Goal: Feedback & Contribution: Leave review/rating

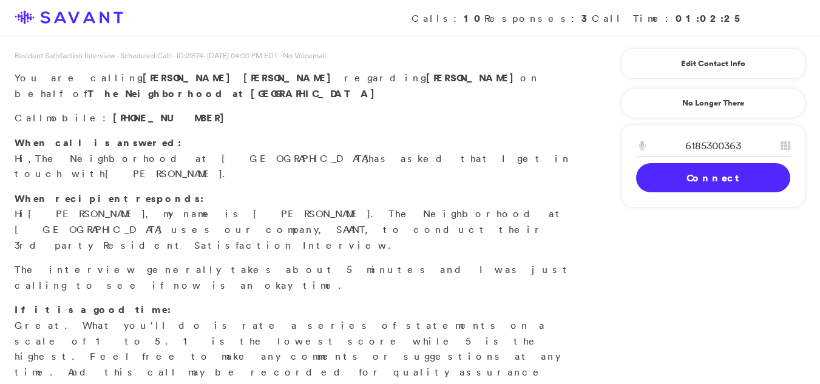
click at [689, 185] on link "Connect" at bounding box center [713, 177] width 154 height 29
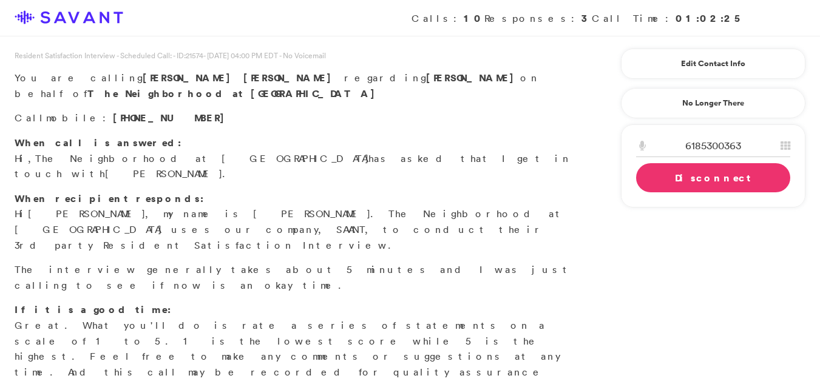
click at [689, 67] on link "Edit Contact Info" at bounding box center [713, 63] width 154 height 19
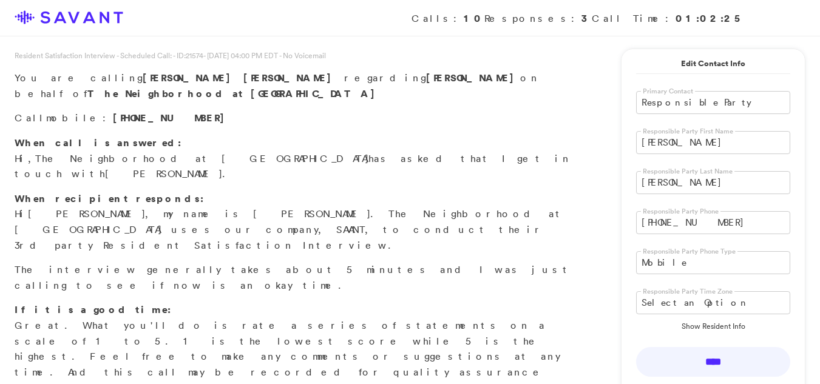
click at [686, 154] on input "[PERSON_NAME]" at bounding box center [713, 142] width 154 height 23
type input "J"
type input "[PERSON_NAME]"
click at [679, 184] on input "[PERSON_NAME]" at bounding box center [713, 182] width 154 height 23
type input "B"
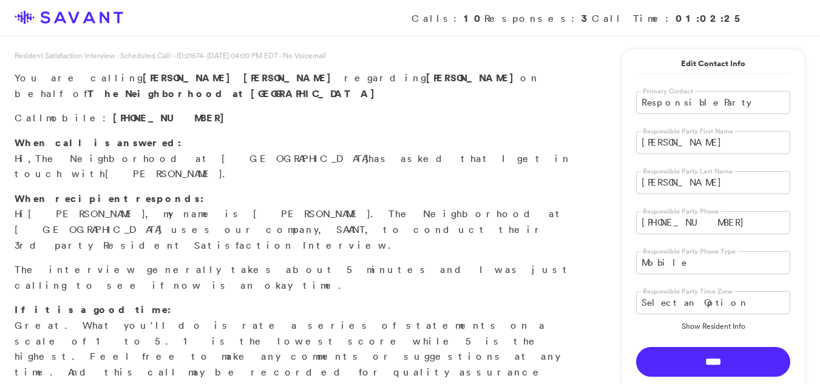
type input "[PERSON_NAME]"
click at [713, 360] on input "****" at bounding box center [713, 362] width 154 height 30
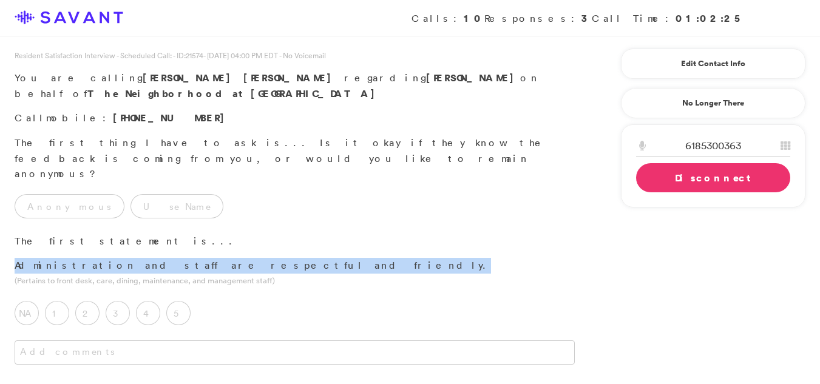
drag, startPoint x: 301, startPoint y: 203, endPoint x: 315, endPoint y: 213, distance: 17.0
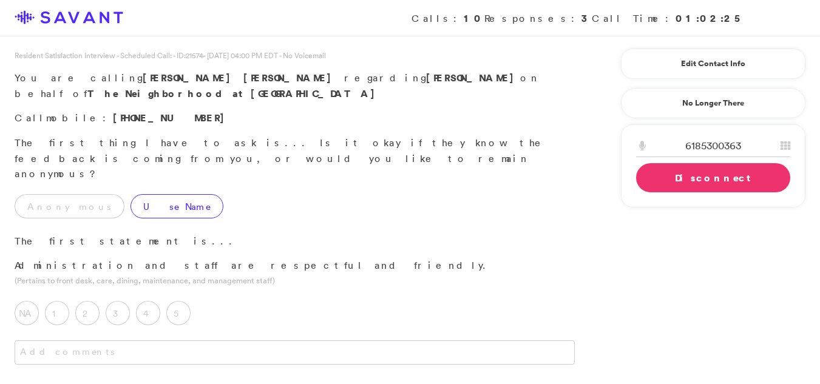
click at [144, 194] on label "Use Name" at bounding box center [177, 206] width 93 height 24
click at [180, 301] on label "5" at bounding box center [178, 313] width 24 height 24
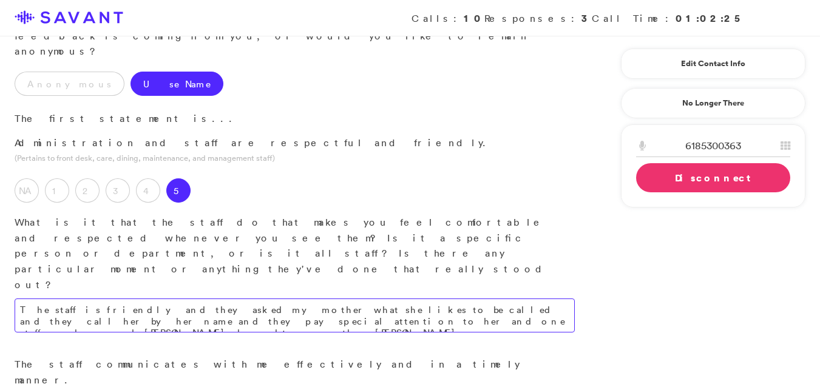
scroll to position [143, 0]
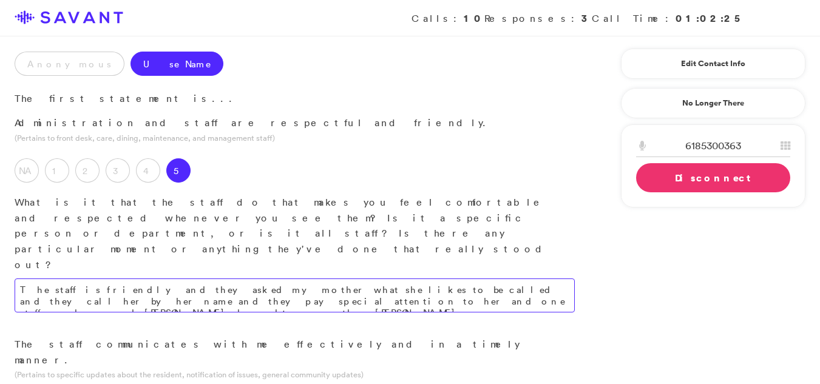
click at [392, 279] on textarea "The staff is friendly and they asked my mother what she likes to be called and …" at bounding box center [295, 296] width 560 height 34
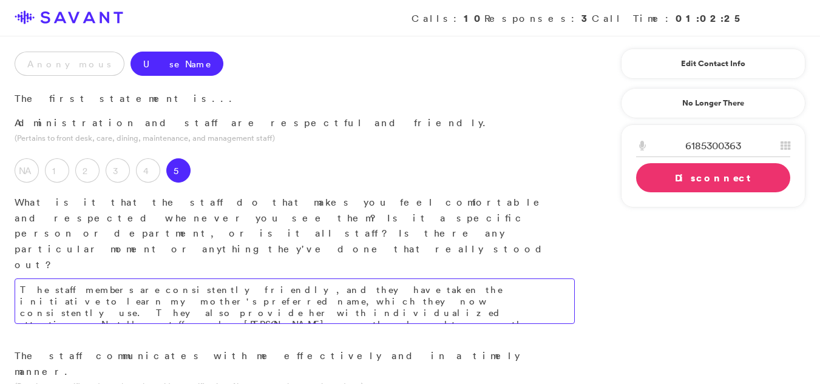
type textarea "The staff members are consistently friendly, and they have taken the initiative…"
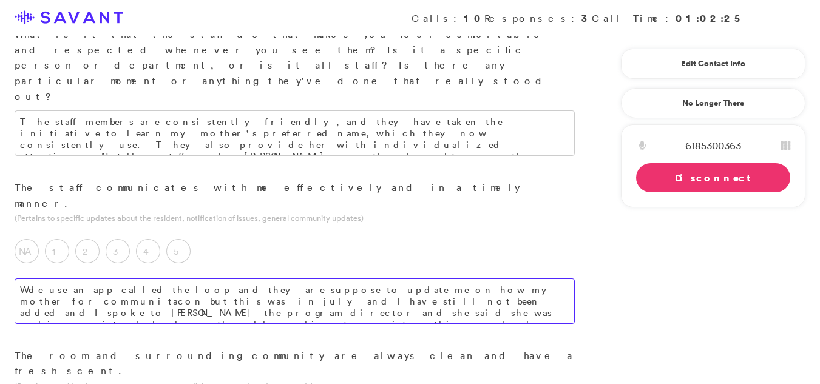
scroll to position [331, 0]
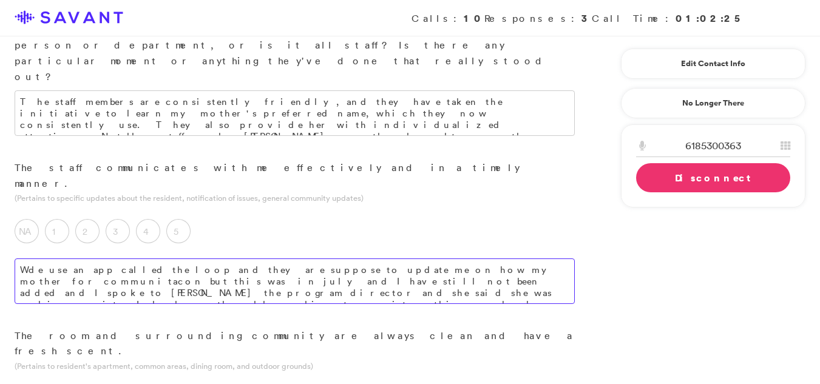
click at [478, 259] on textarea "Wde use an app called the loop and they are suppose to update me on how my moth…" at bounding box center [295, 282] width 560 height 46
click at [469, 259] on textarea "Wde use an app called the loop and they are suppose to update me on how my moth…" at bounding box center [295, 282] width 560 height 46
drag, startPoint x: 469, startPoint y: 184, endPoint x: 440, endPoint y: 188, distance: 29.5
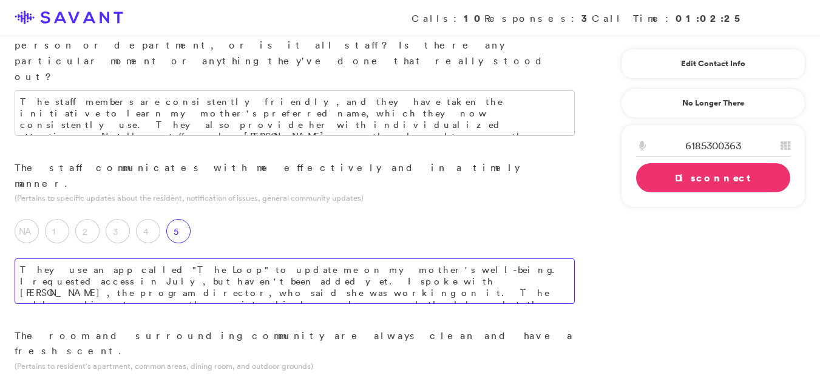
type textarea "They use an app called "The Loop" to update me on my mother's well-being. I req…"
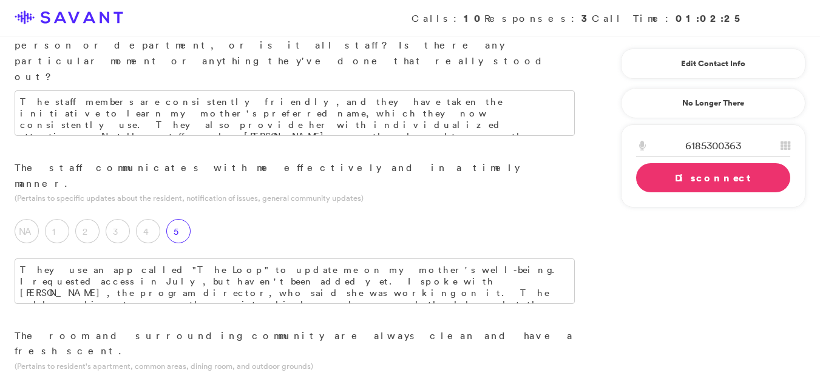
click at [183, 219] on label "5" at bounding box center [178, 231] width 24 height 24
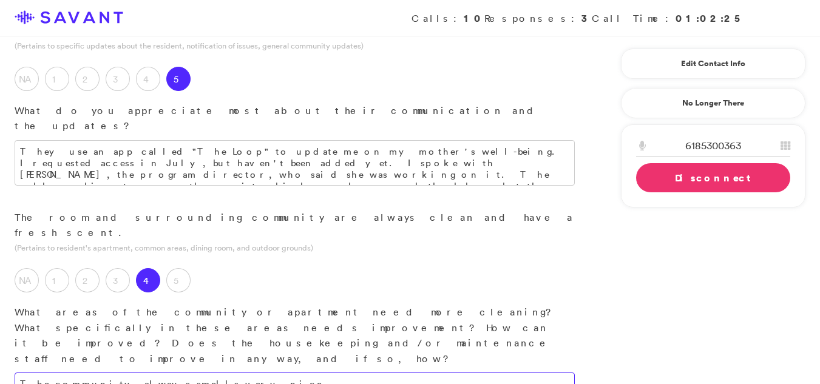
scroll to position [489, 0]
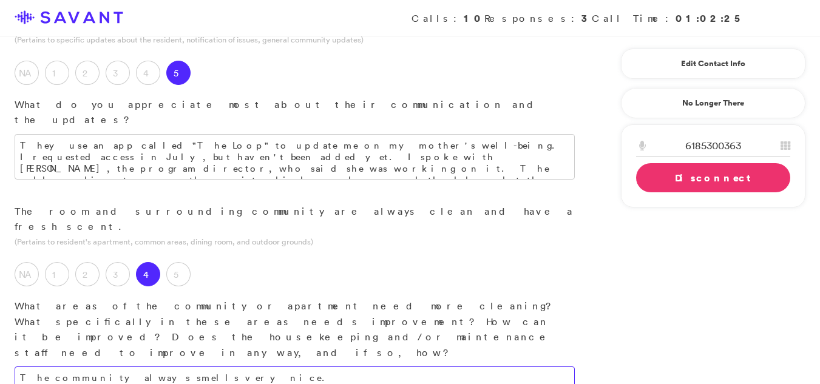
click at [244, 367] on textarea "The community always smells very nice." at bounding box center [295, 379] width 560 height 24
type textarea "The community consistently maintains a pleasant and fresh scent."
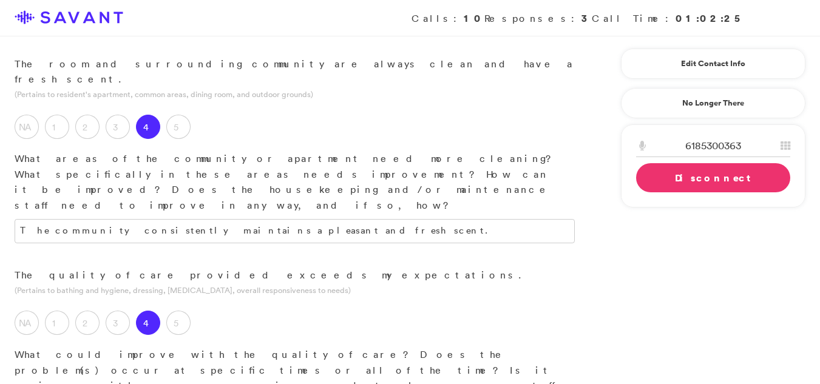
scroll to position [655, 0]
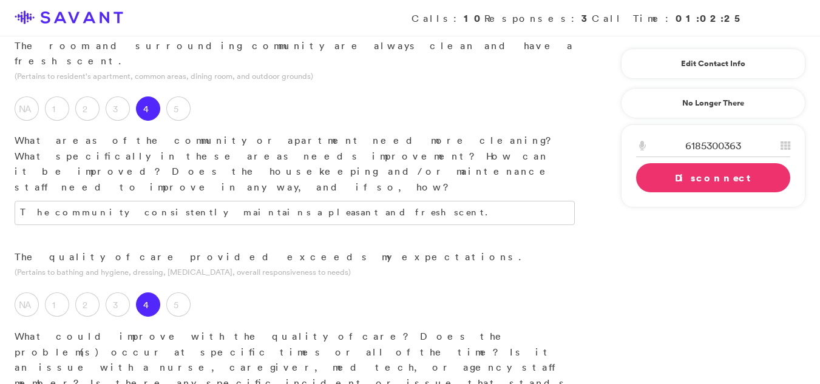
type textarea "I"
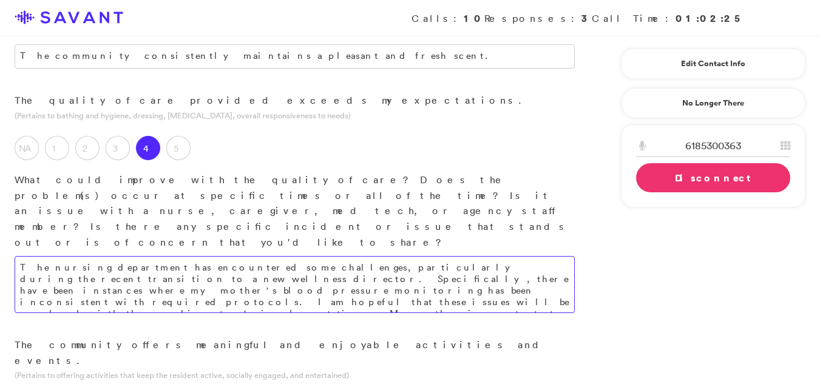
scroll to position [818, 0]
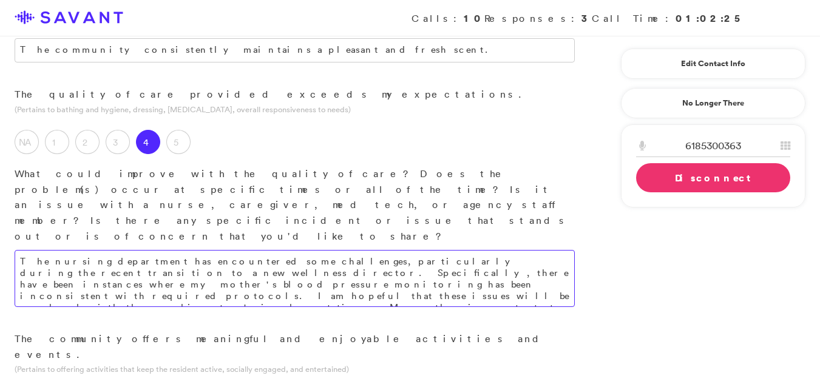
type textarea "The nursing department has encountered some challenges, particularly during the…"
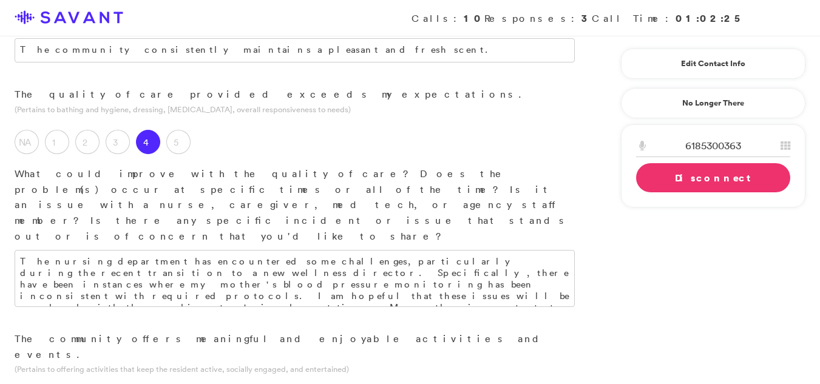
type textarea "They need to have fresh fruit and imporve on the meals becau se my mother does …"
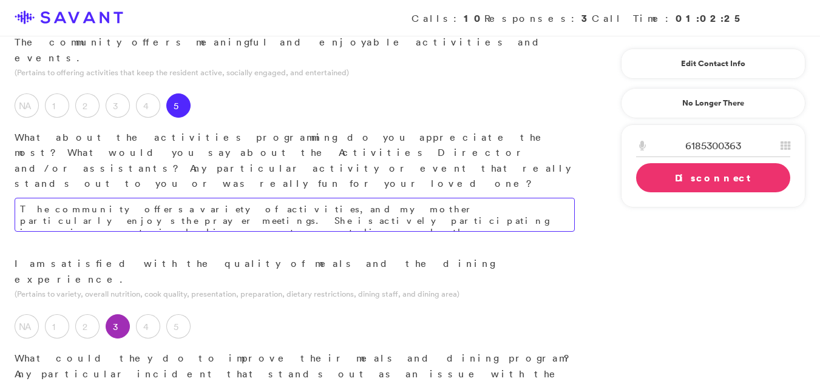
scroll to position [1118, 0]
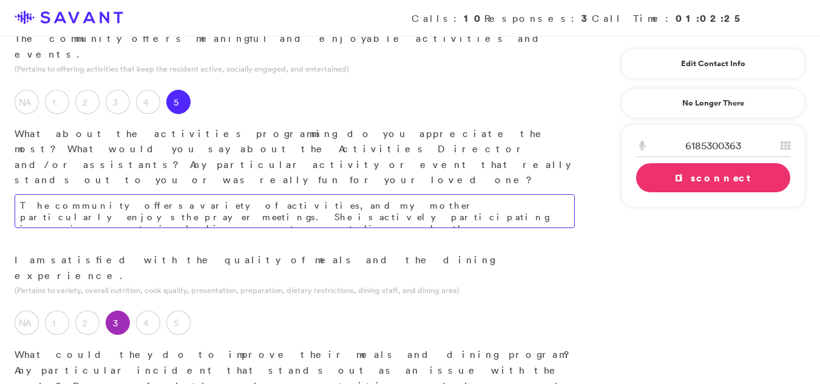
type textarea "The community offers a variety of activities, and my mother particularly enjoys…"
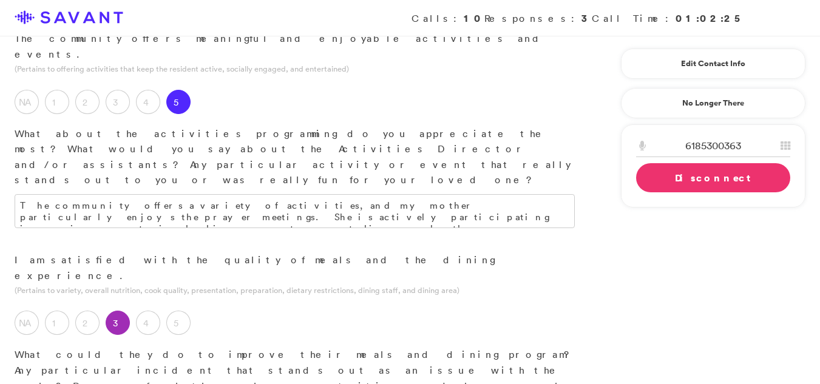
type textarea "The dining program requires an increase in fresh fruit options and overall meal…"
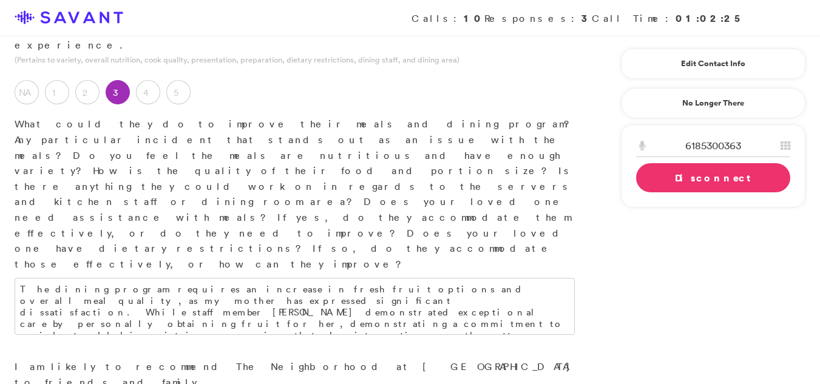
scroll to position [1353, 0]
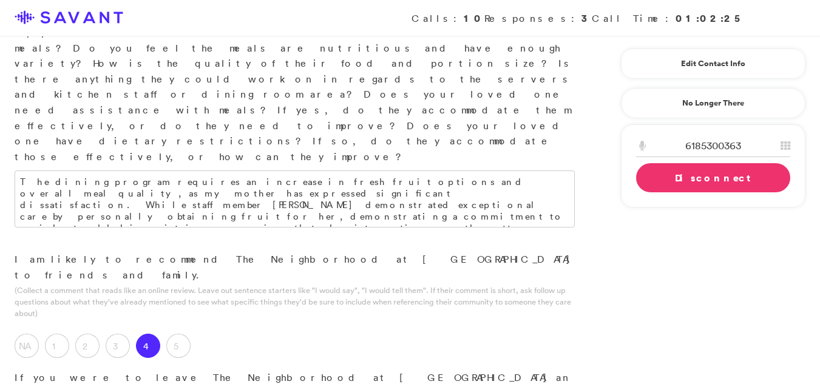
scroll to position [1460, 0]
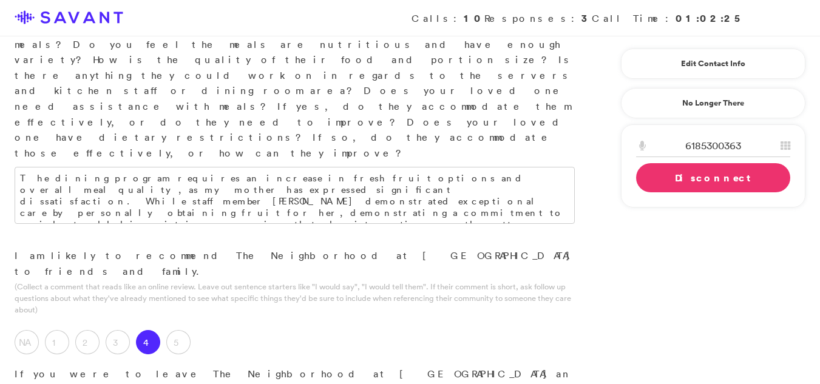
type textarea "The community features a caring and friendly staff. However, improvements are n…"
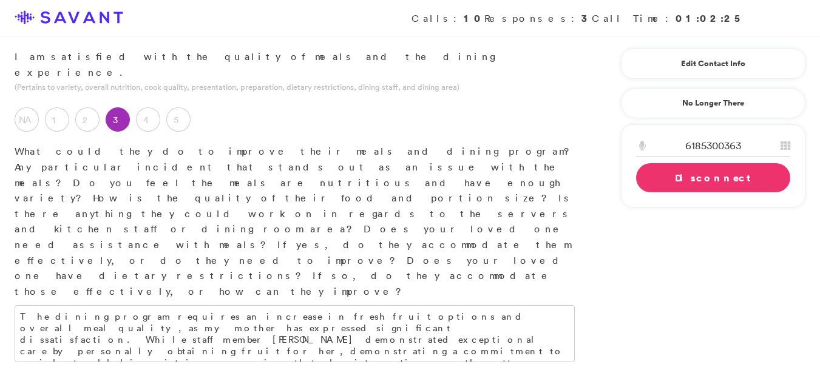
scroll to position [1298, 0]
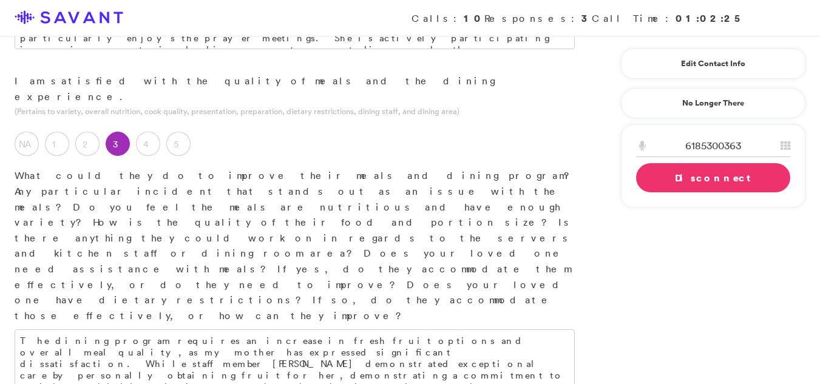
drag, startPoint x: 16, startPoint y: 281, endPoint x: 185, endPoint y: 300, distance: 169.3
paste textarea "The community features a caring and friendly staff. However, improvements are n…"
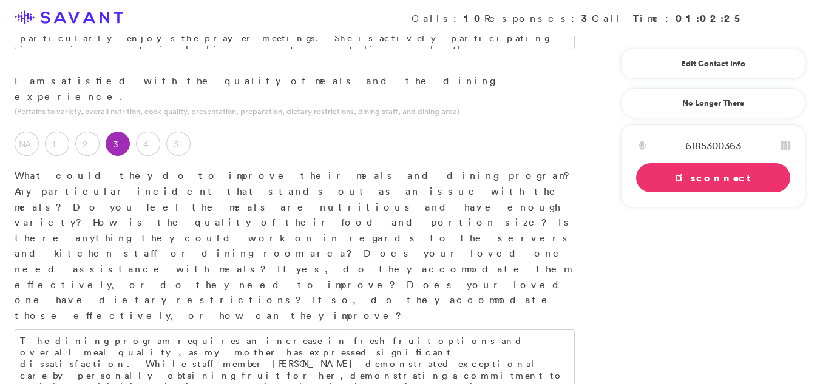
type textarea "The community features a caring and friendly staff. However, improvements are n…"
drag, startPoint x: 18, startPoint y: 296, endPoint x: 198, endPoint y: 331, distance: 183.7
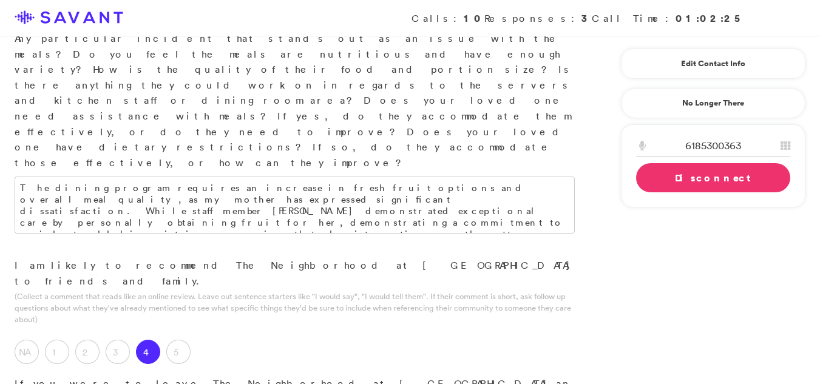
scroll to position [1454, 0]
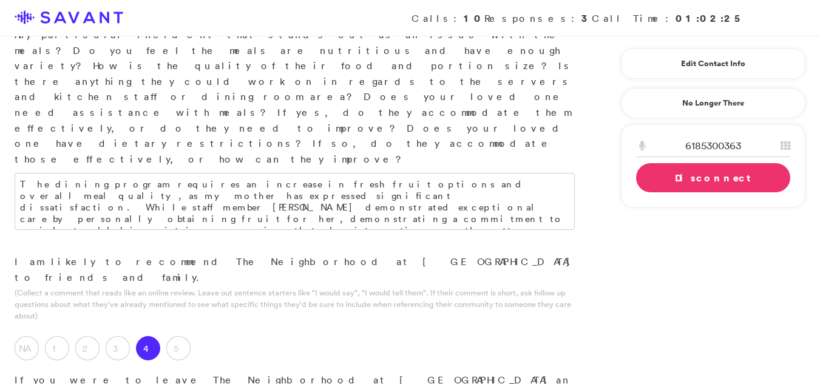
type textarea "Overall, I am most satisfied with the community's size and the welcoming atmosp…"
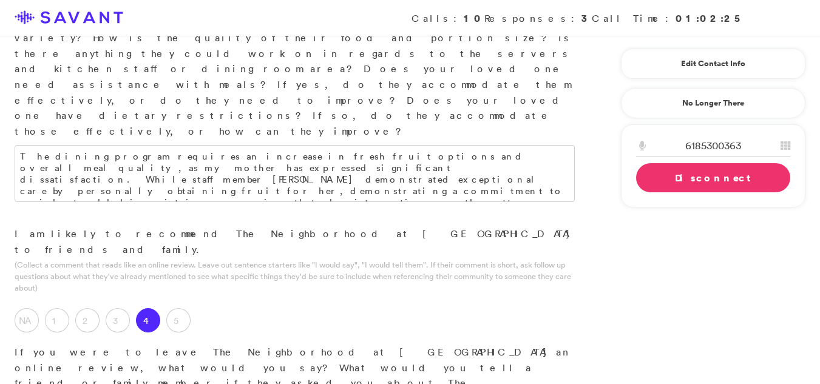
scroll to position [1486, 0]
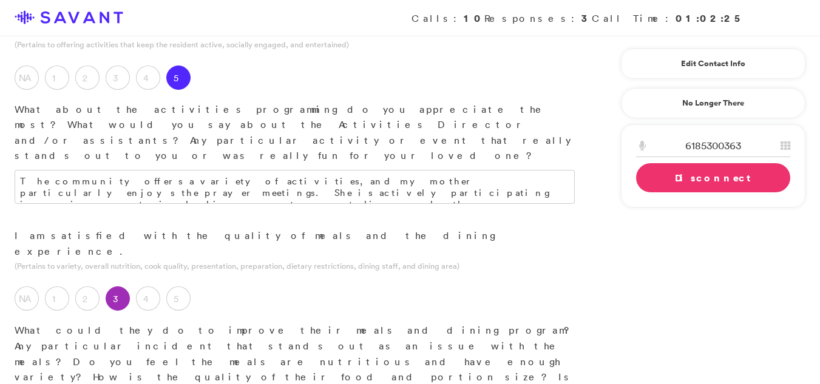
scroll to position [1135, 0]
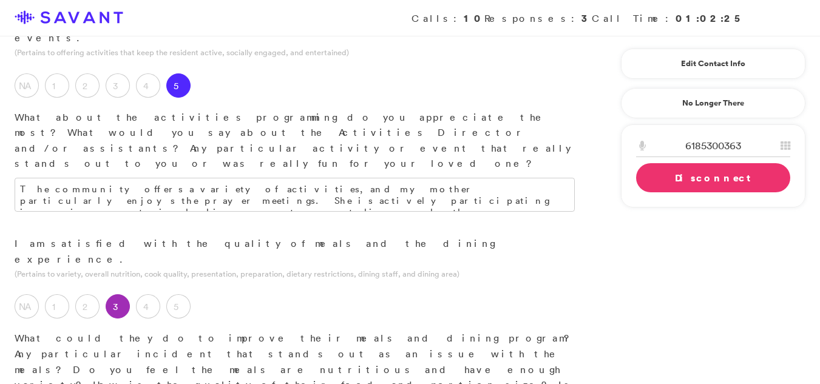
type textarea "There is a need for improvement in the quality of the meals provided. Additiona…"
click at [684, 181] on link "Disconnect" at bounding box center [713, 177] width 154 height 29
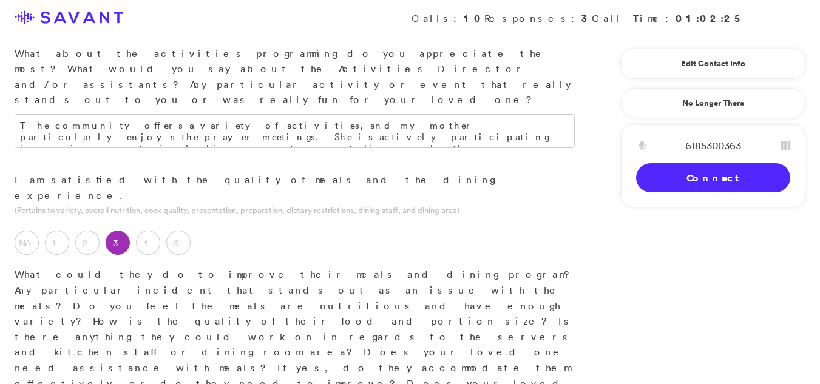
scroll to position [1716, 0]
